Goal: Transaction & Acquisition: Purchase product/service

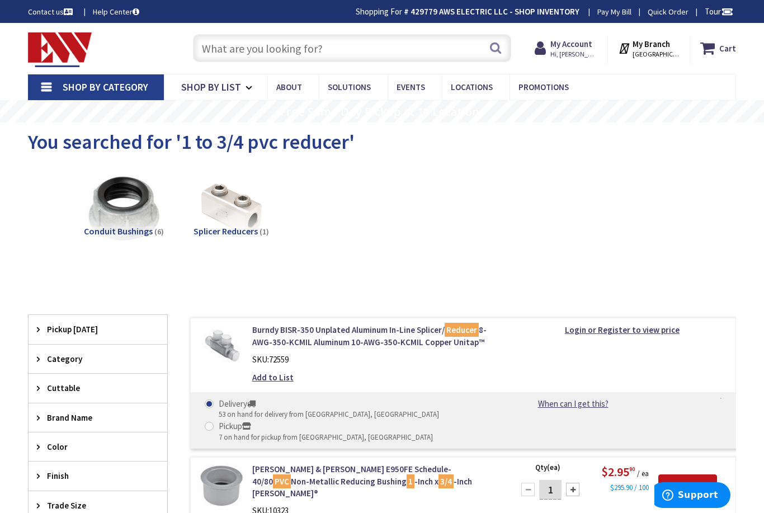
click at [58, 81] on link "Shop By Category" at bounding box center [96, 87] width 136 height 26
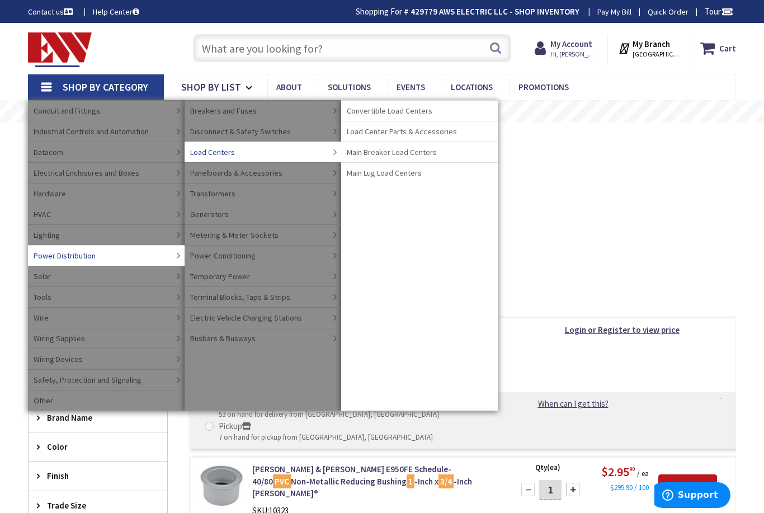
click at [378, 153] on span "Main Breaker Load Centers" at bounding box center [392, 152] width 90 height 11
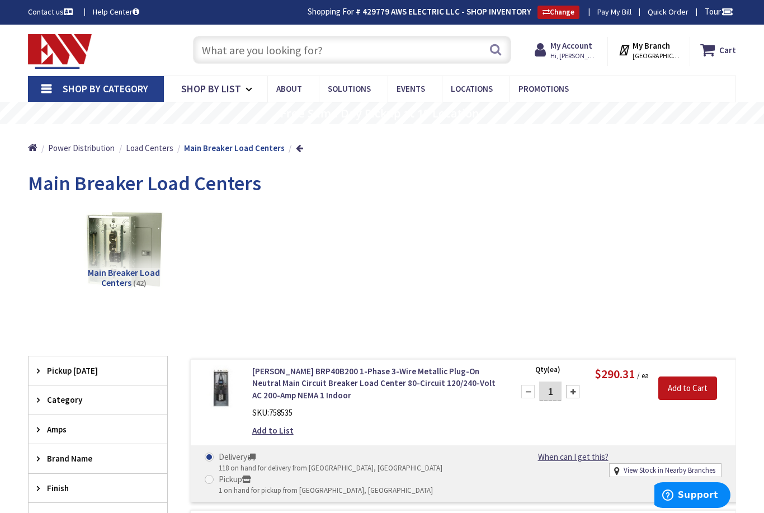
click at [242, 44] on input "text" at bounding box center [352, 50] width 318 height 28
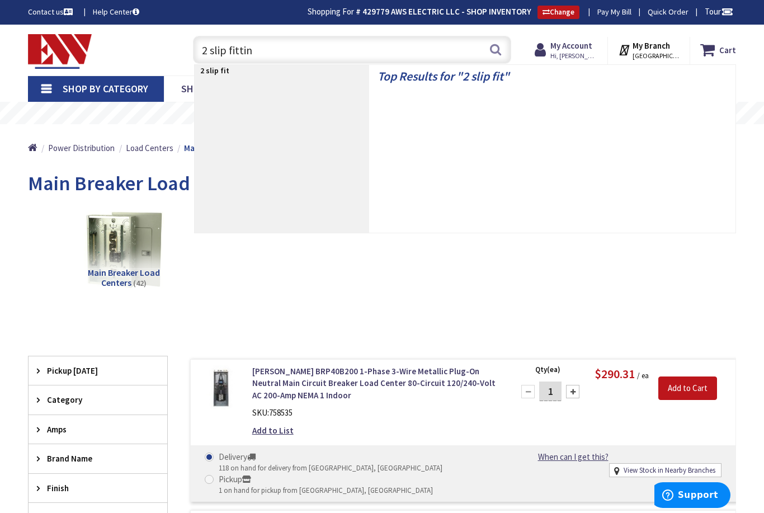
type input "2 slip fitting"
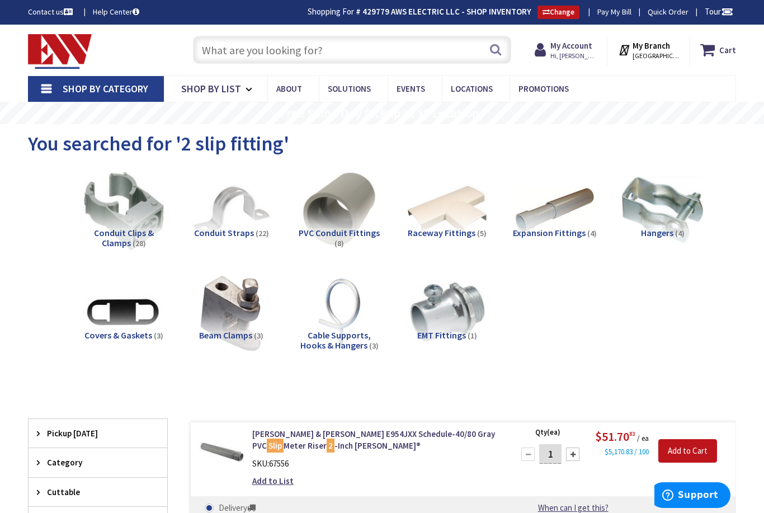
click at [261, 51] on input "text" at bounding box center [352, 50] width 318 height 28
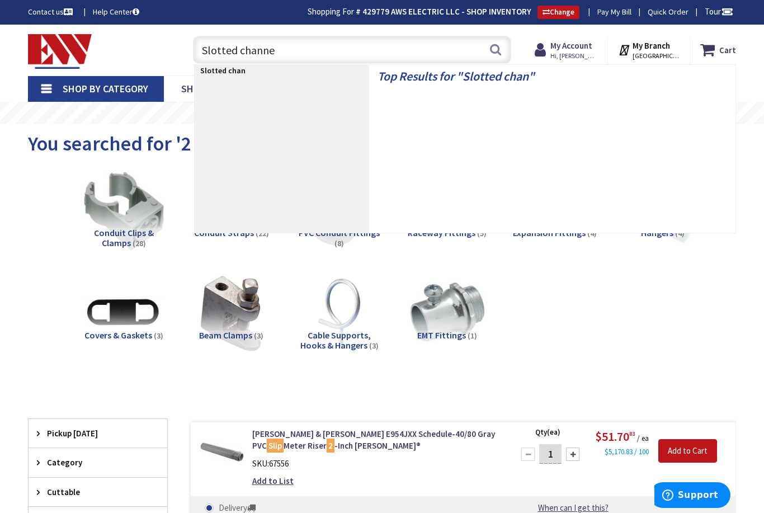
type input "Slotted channel"
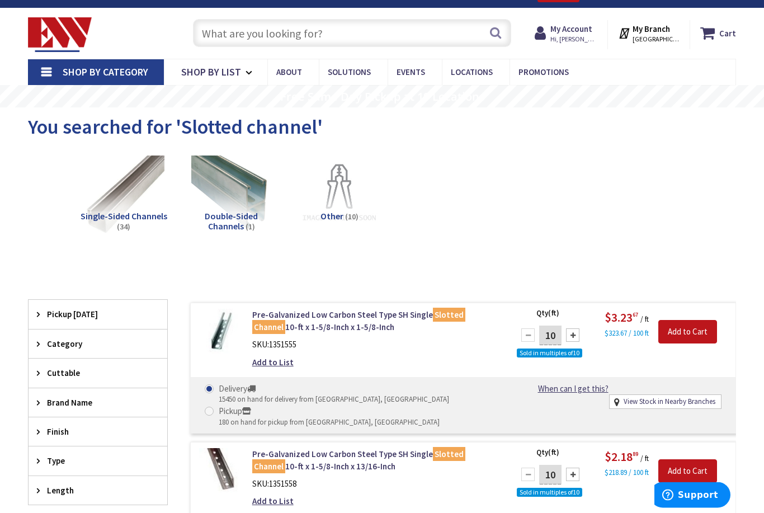
scroll to position [17, 0]
click at [253, 41] on input "text" at bounding box center [352, 33] width 318 height 28
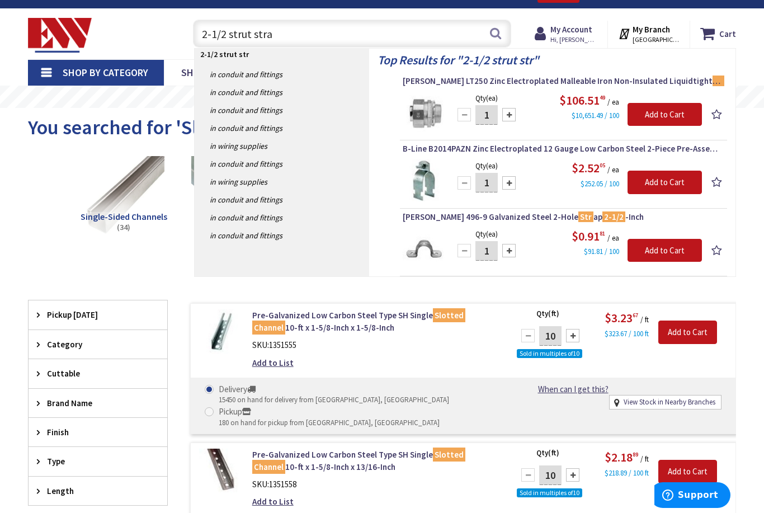
type input "2-1/2 strut strap"
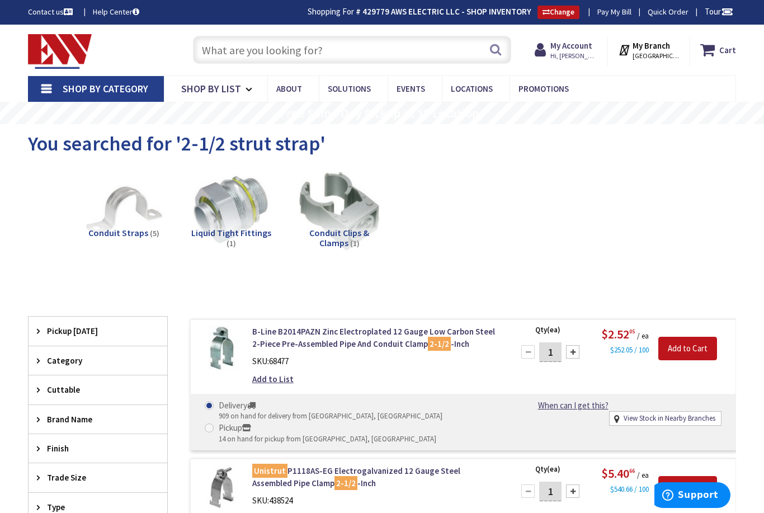
click at [243, 53] on input "text" at bounding box center [352, 50] width 318 height 28
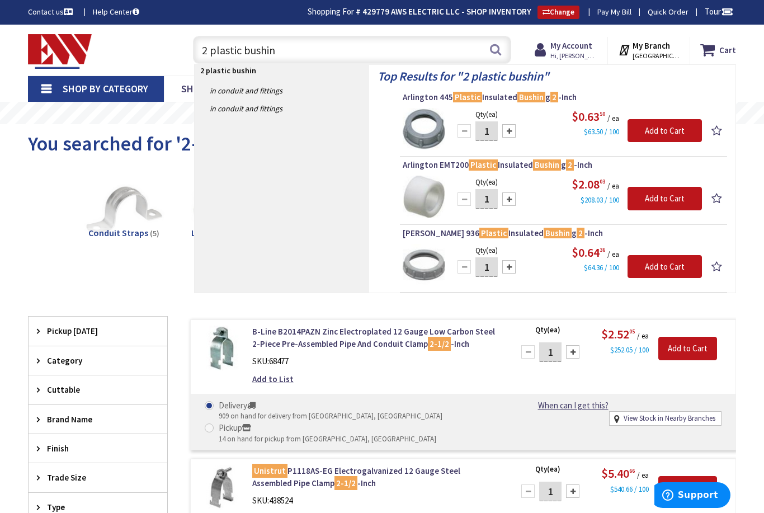
type input "2 plastic bushing"
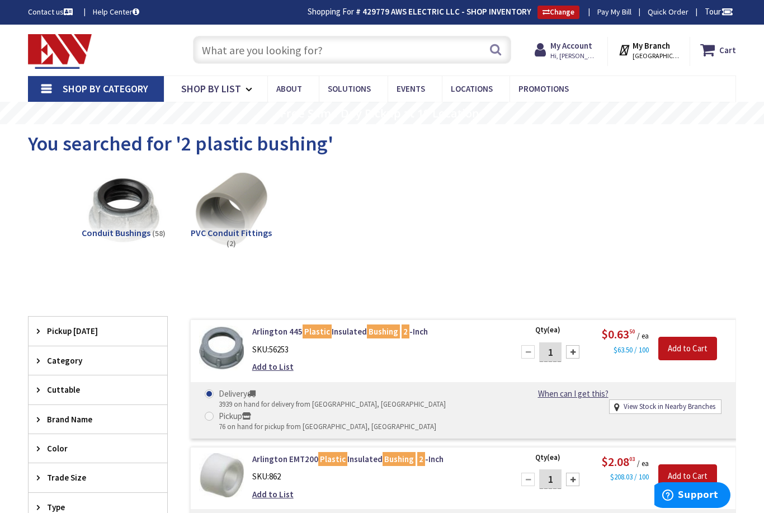
click at [243, 48] on input "text" at bounding box center [352, 50] width 318 height 28
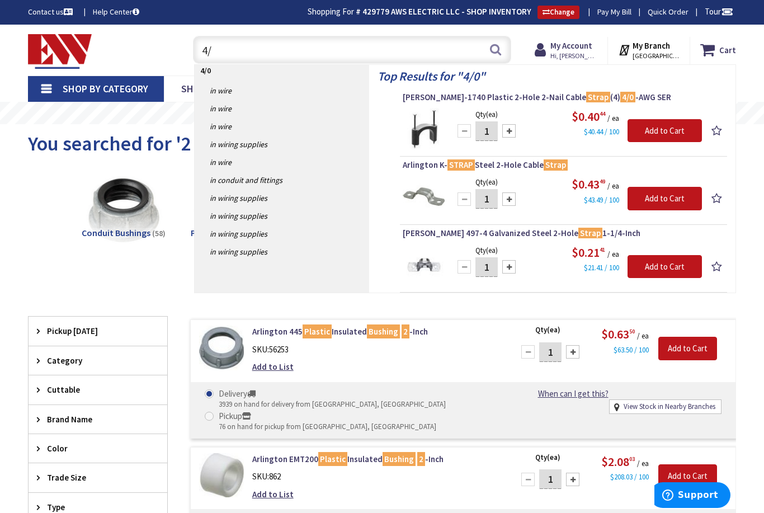
type input "4"
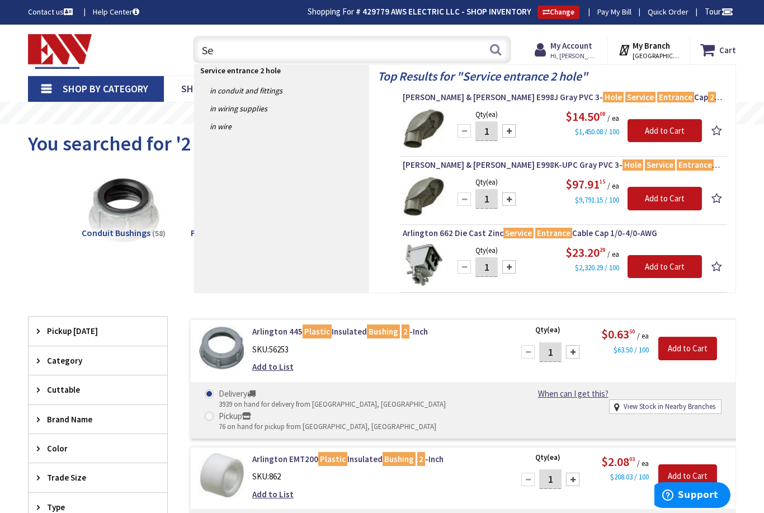
type input "S"
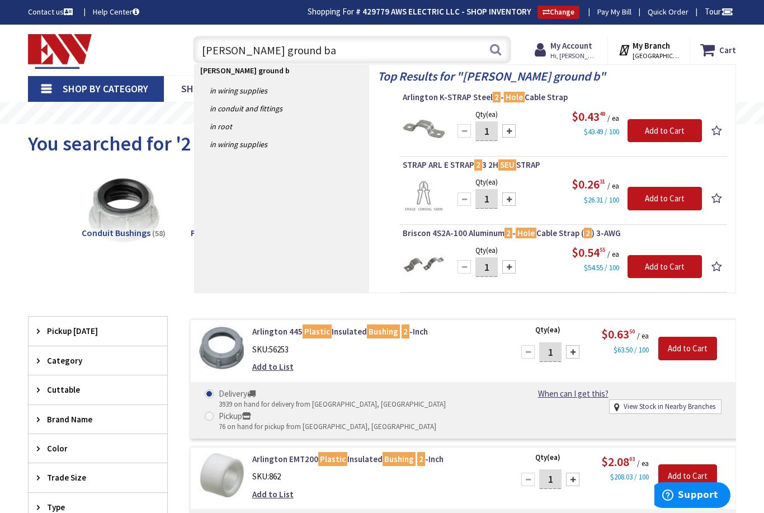
type input "[PERSON_NAME] ground bar"
